Goal: Navigation & Orientation: Understand site structure

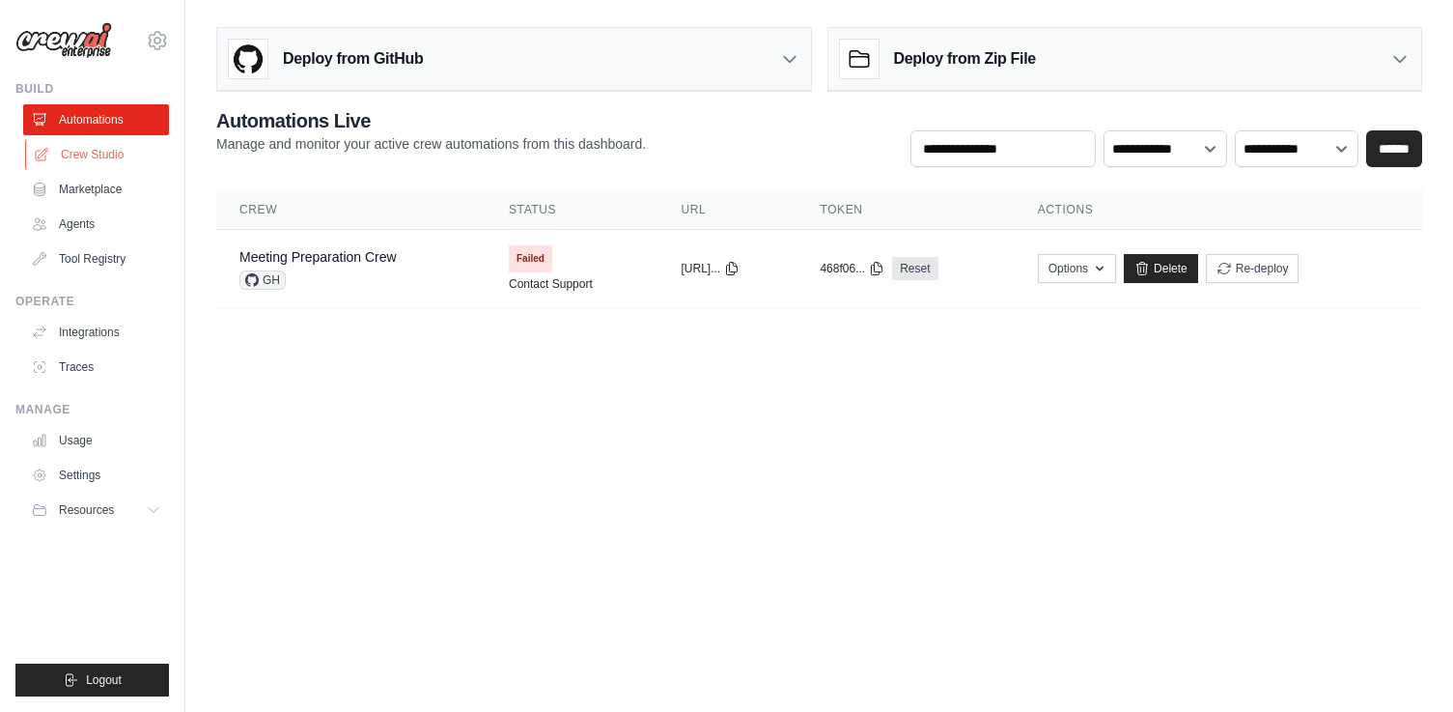
click at [105, 153] on link "Crew Studio" at bounding box center [98, 154] width 146 height 31
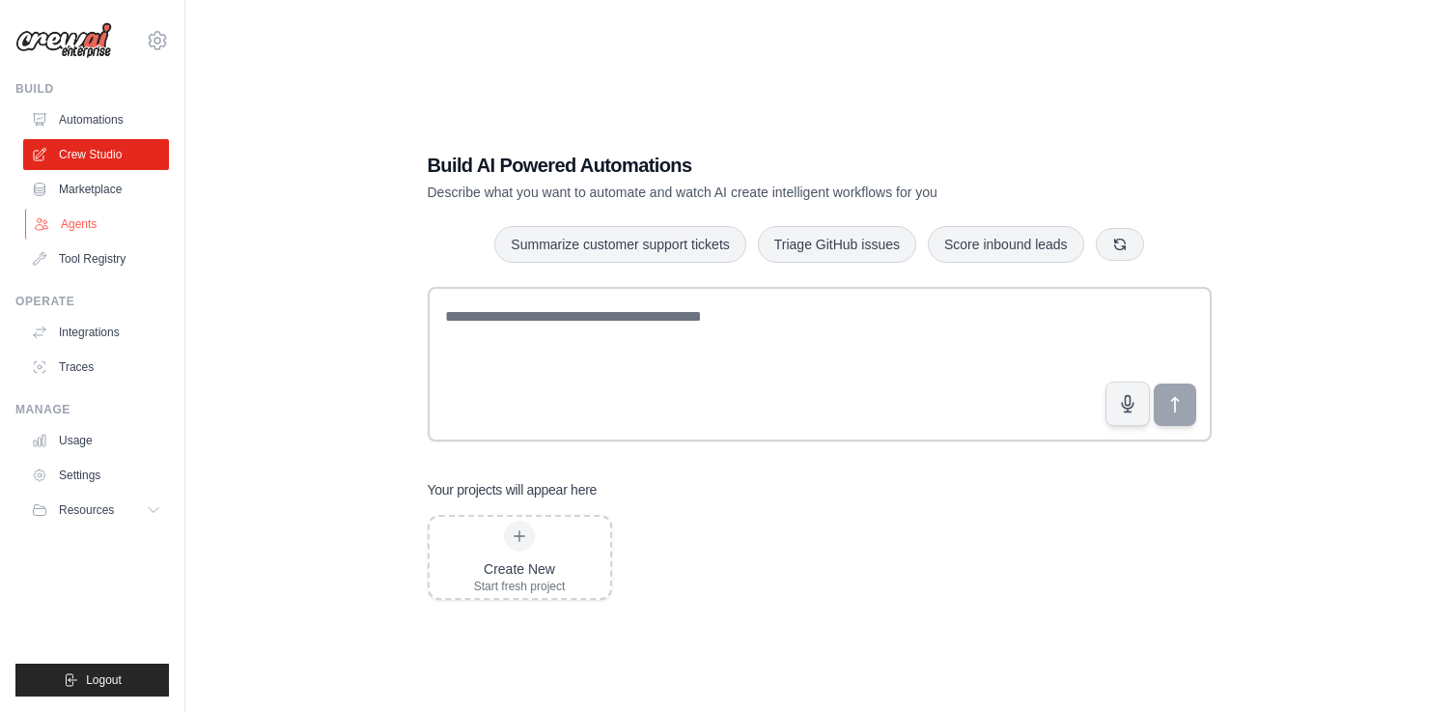
click at [82, 217] on link "Agents" at bounding box center [98, 224] width 146 height 31
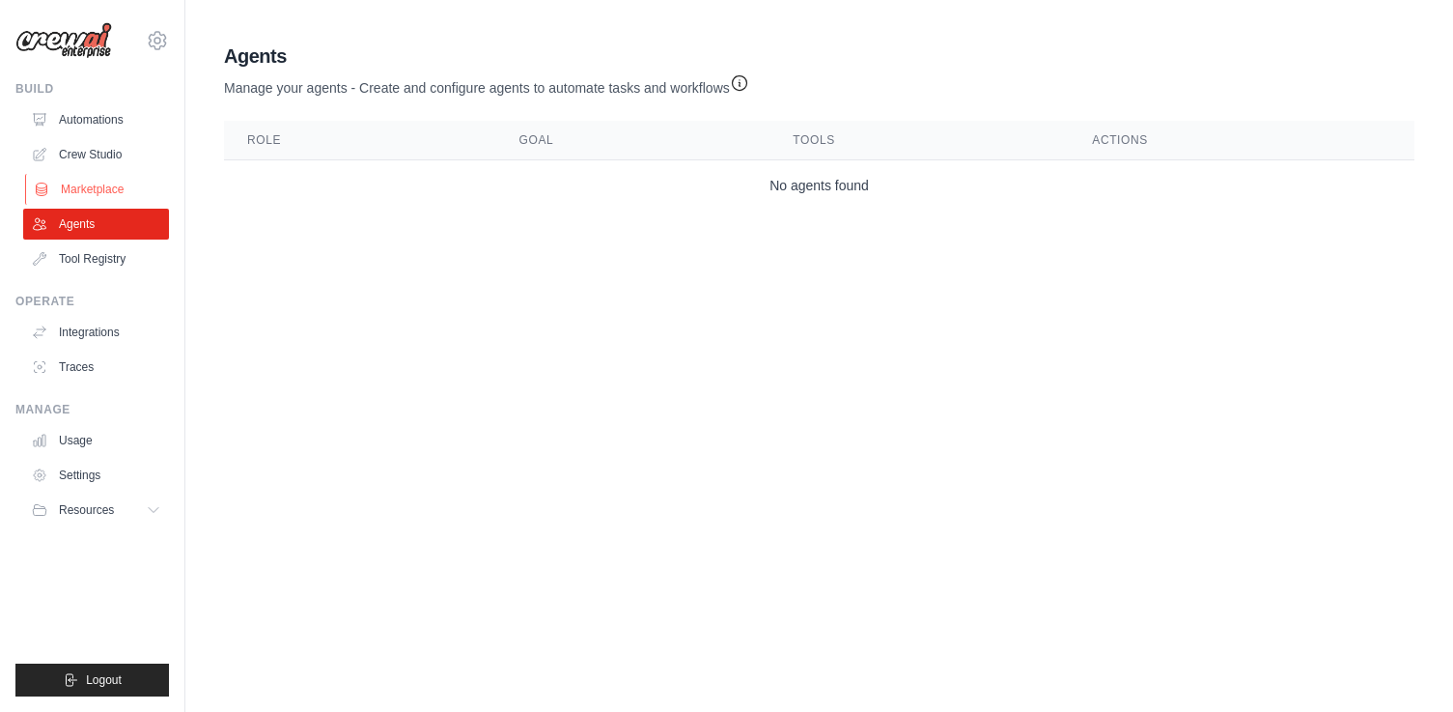
click at [84, 190] on link "Marketplace" at bounding box center [98, 189] width 146 height 31
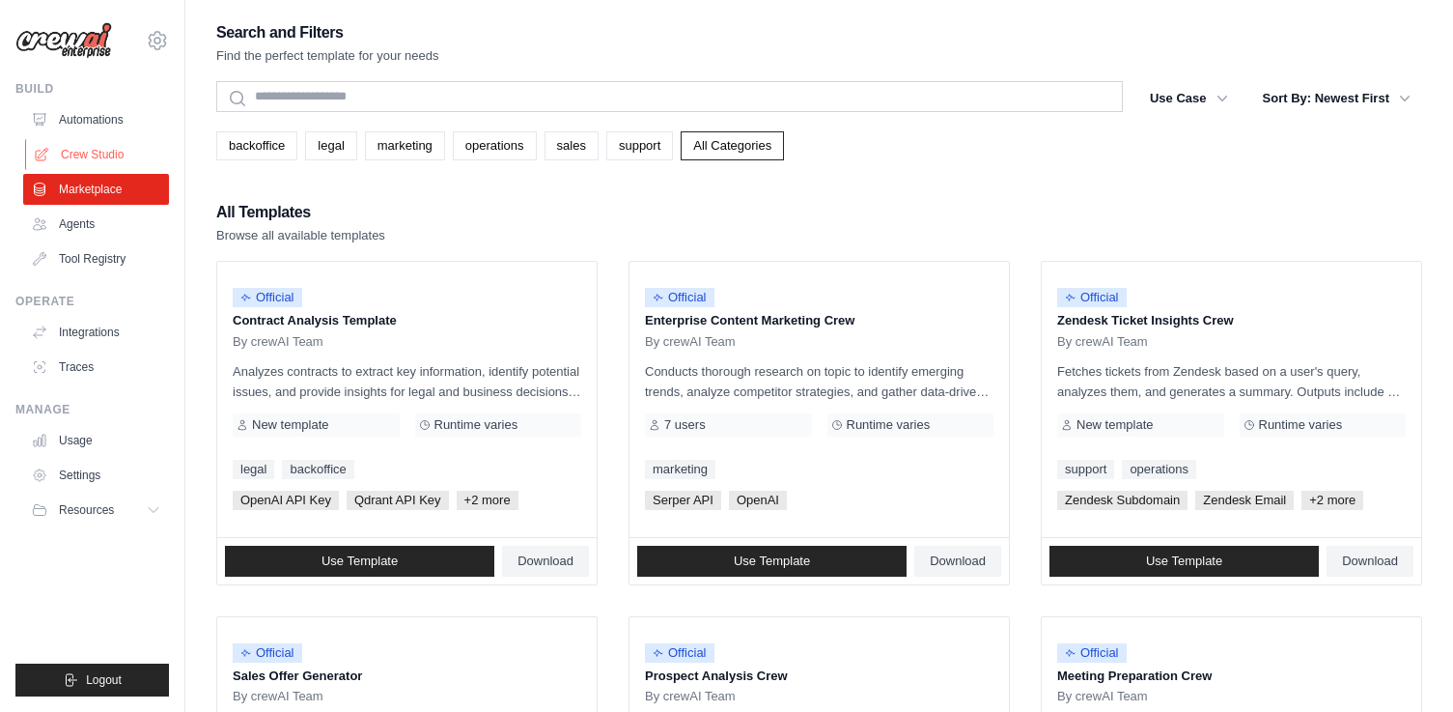
click at [95, 155] on link "Crew Studio" at bounding box center [98, 154] width 146 height 31
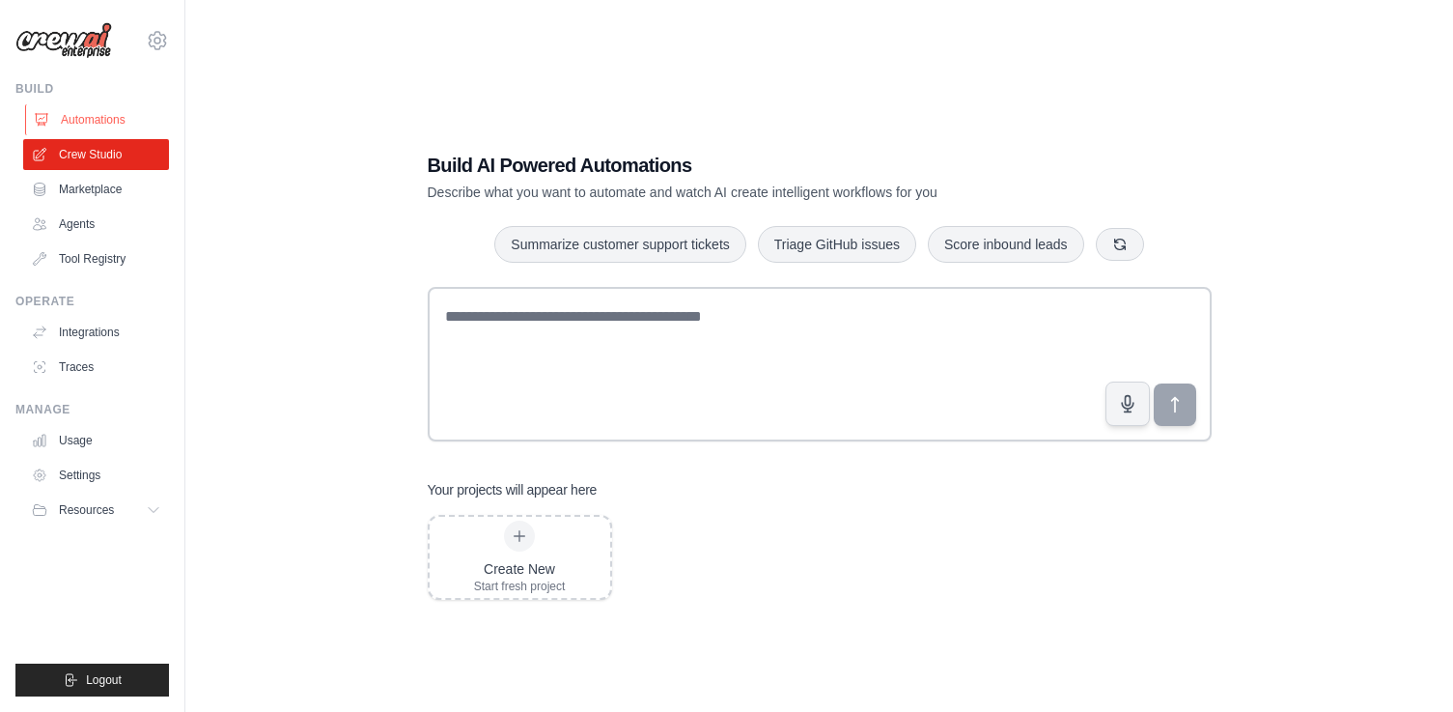
click at [119, 124] on link "Automations" at bounding box center [98, 119] width 146 height 31
